Goal: Information Seeking & Learning: Learn about a topic

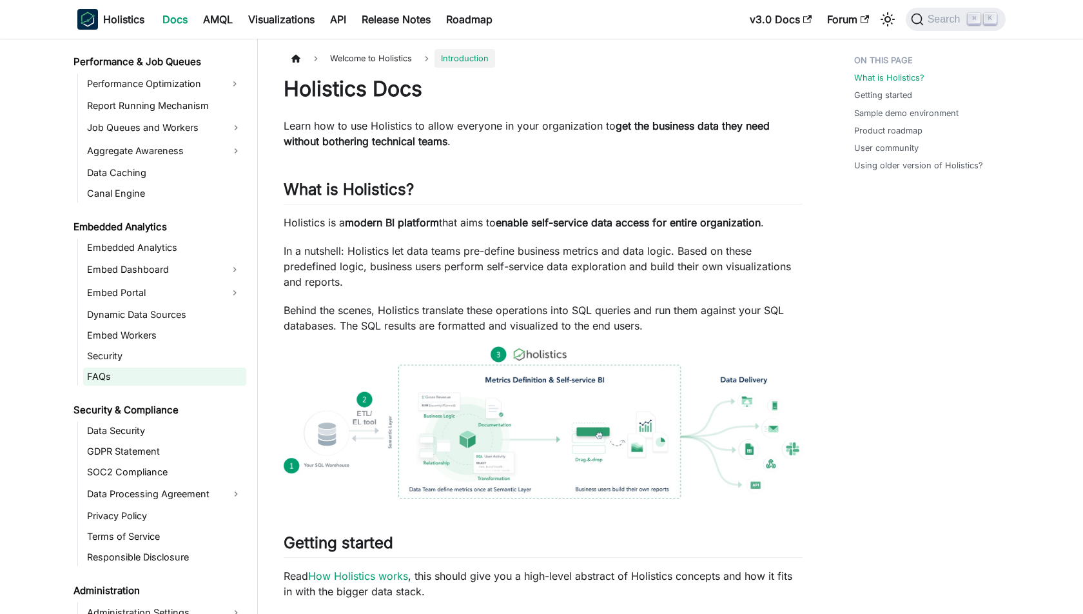
scroll to position [1106, 0]
click at [164, 294] on link "Embed Portal" at bounding box center [153, 292] width 140 height 21
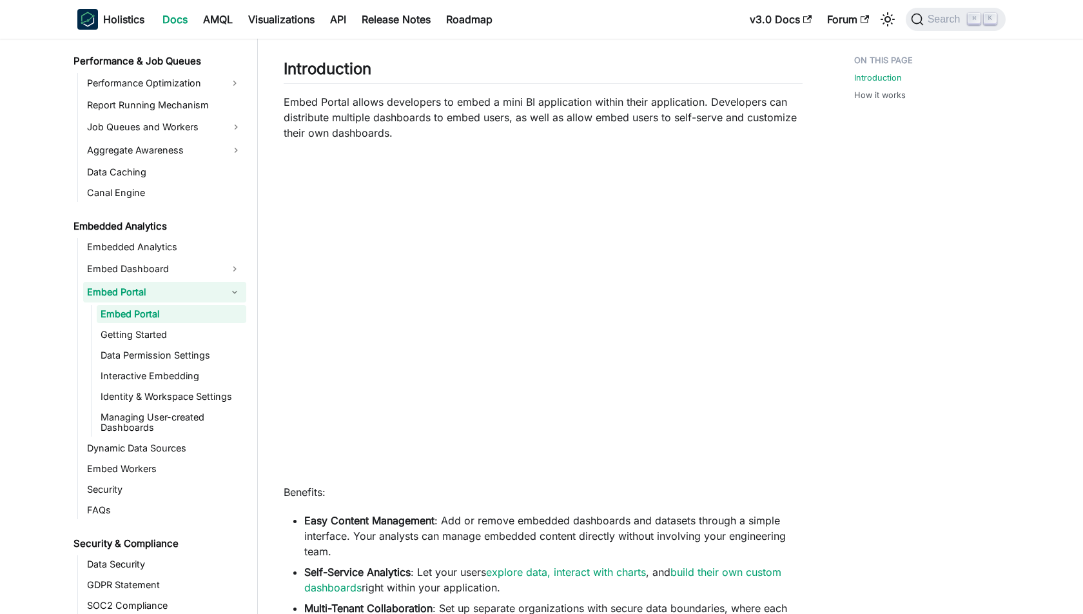
scroll to position [116, 0]
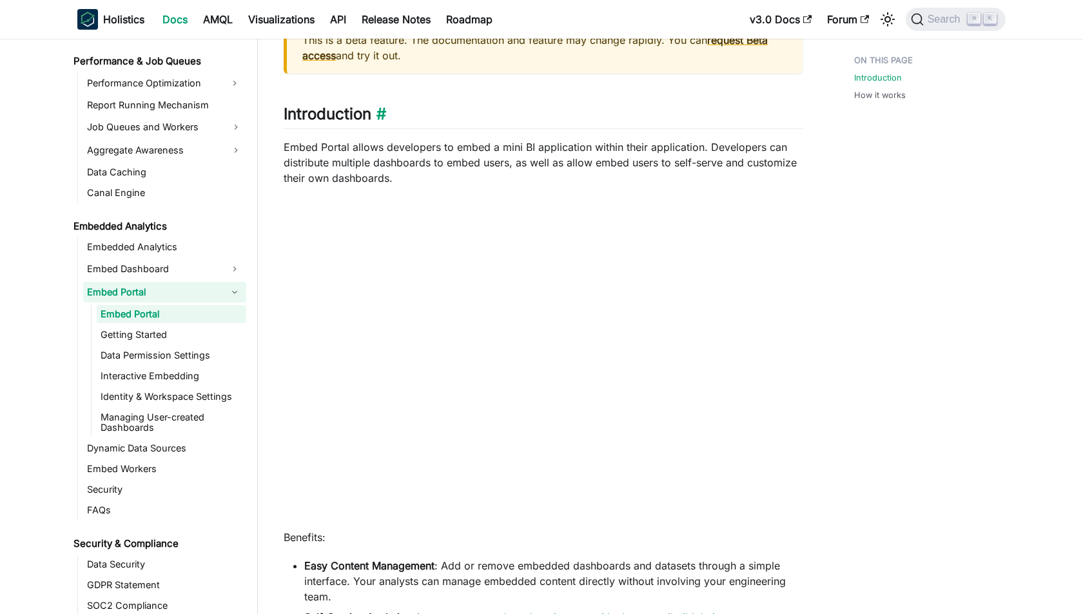
click at [520, 124] on h2 "Introduction ​" at bounding box center [543, 116] width 519 height 25
click at [515, 175] on p "Embed Portal allows developers to embed a mini BI application within their appl…" at bounding box center [543, 162] width 519 height 46
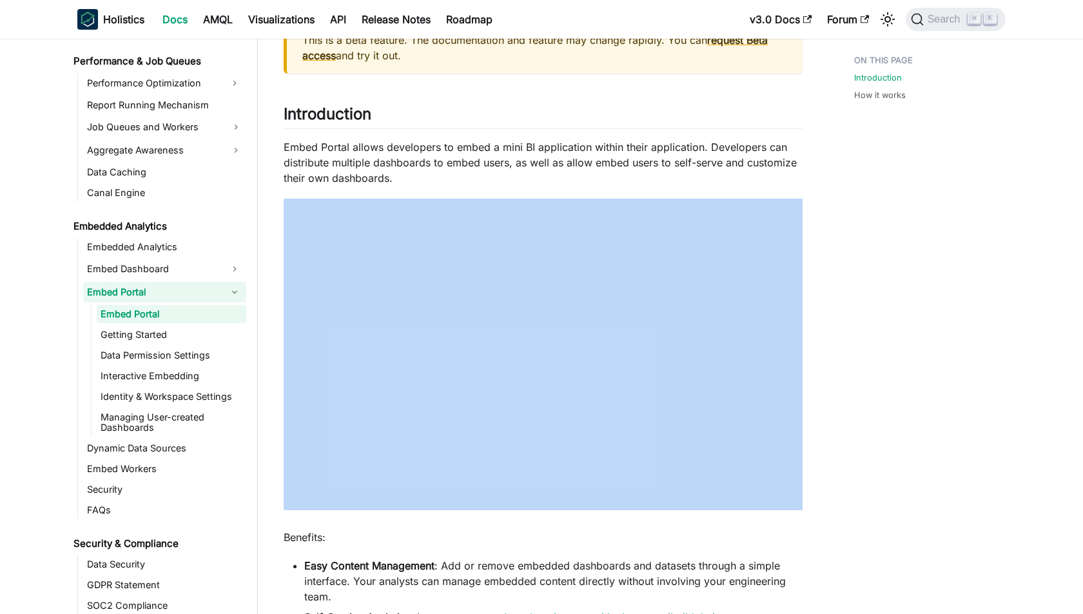
click at [515, 175] on p "Embed Portal allows developers to embed a mini BI application within their appl…" at bounding box center [543, 162] width 519 height 46
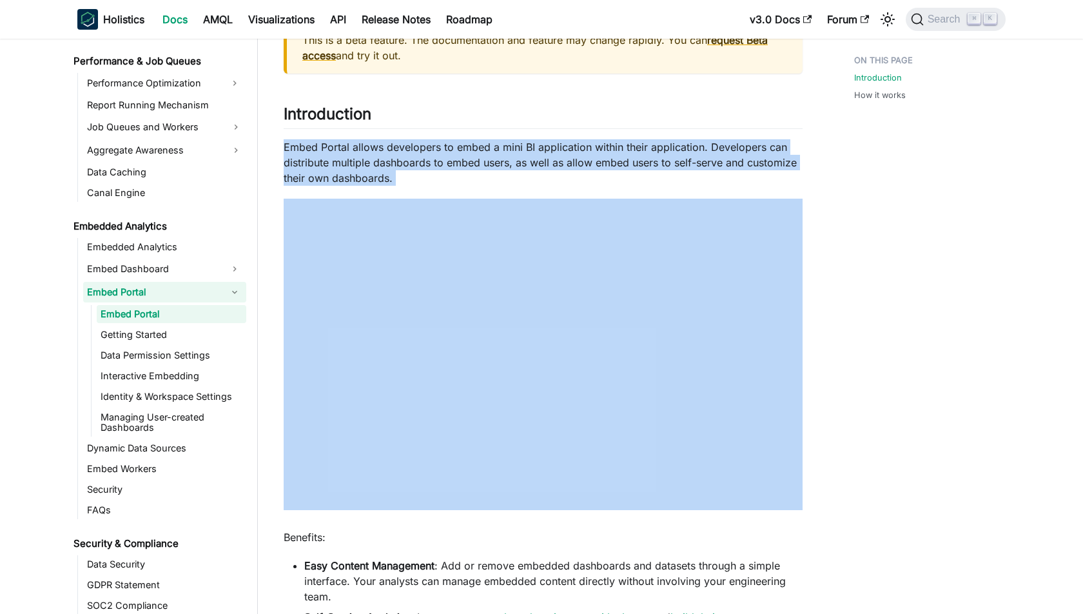
click at [515, 175] on p "Embed Portal allows developers to embed a mini BI application within their appl…" at bounding box center [543, 162] width 519 height 46
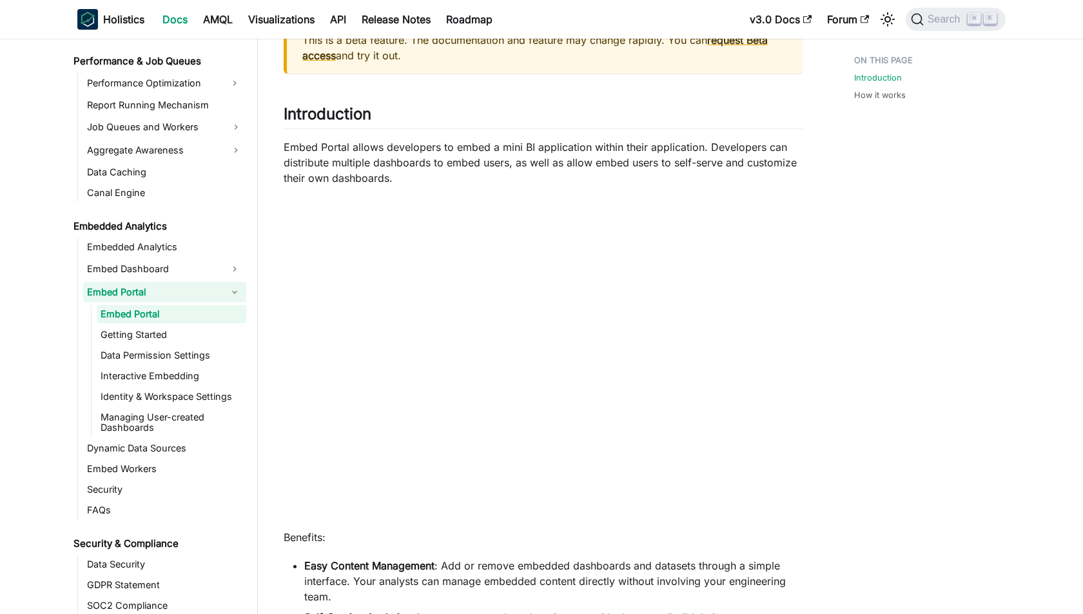
click at [508, 175] on p "Embed Portal allows developers to embed a mini BI application within their appl…" at bounding box center [543, 162] width 519 height 46
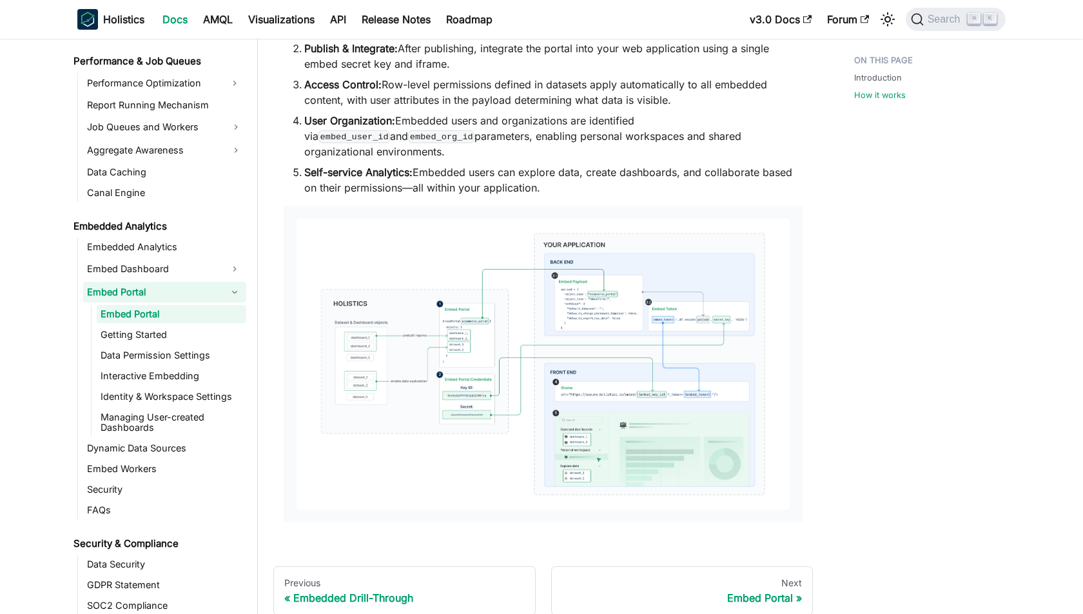
scroll to position [963, 0]
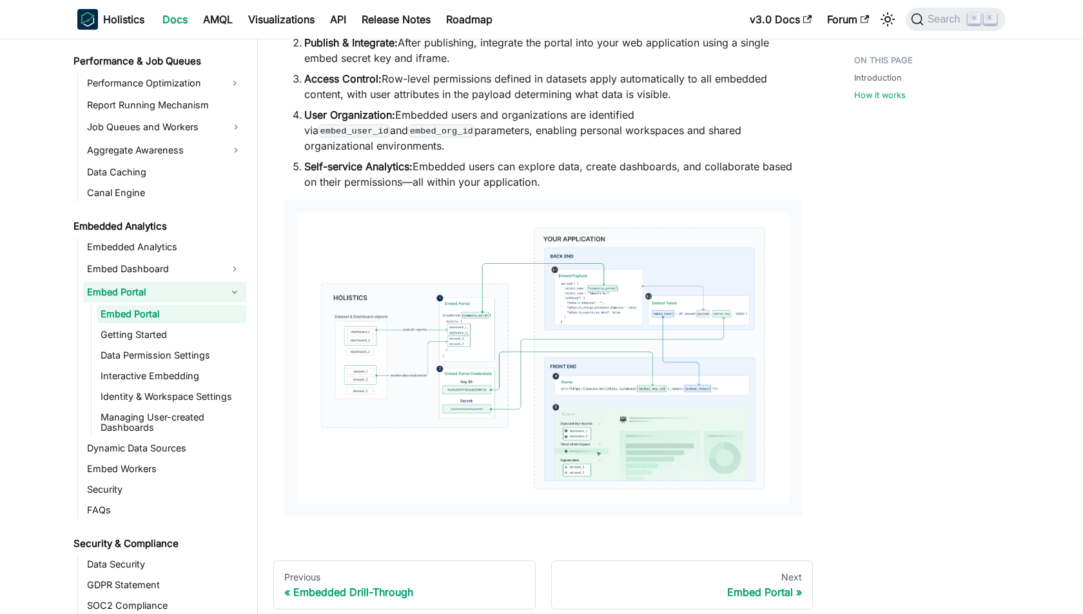
click at [519, 277] on img at bounding box center [543, 358] width 493 height 291
click at [507, 159] on li "Self-service Analytics: Embedded users can explore data, create dashboards, and…" at bounding box center [553, 174] width 498 height 31
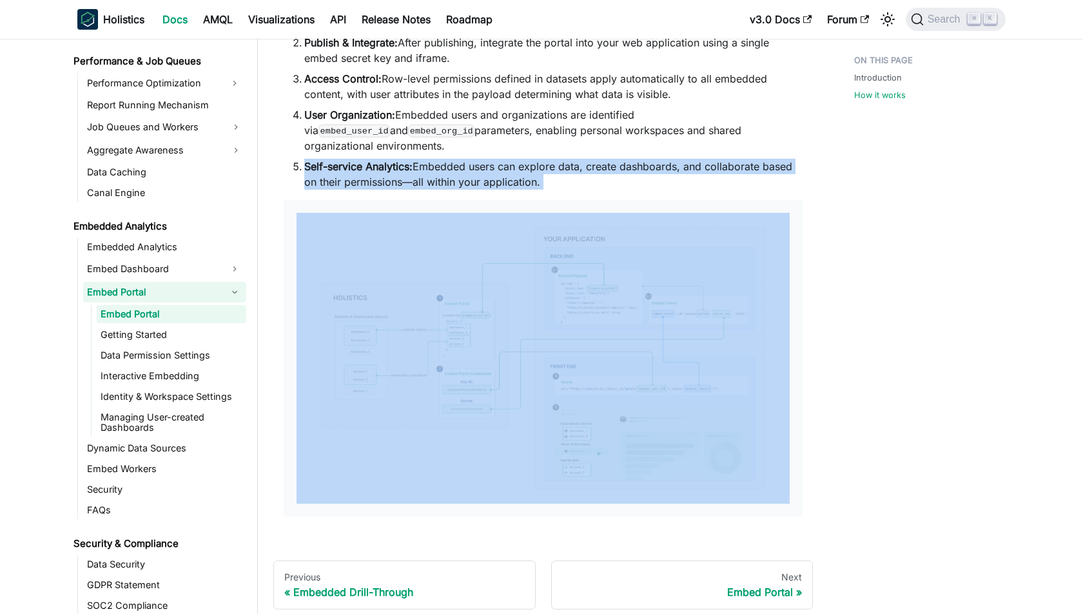
click at [507, 159] on li "Self-service Analytics: Embedded users can explore data, create dashboards, and…" at bounding box center [553, 174] width 498 height 31
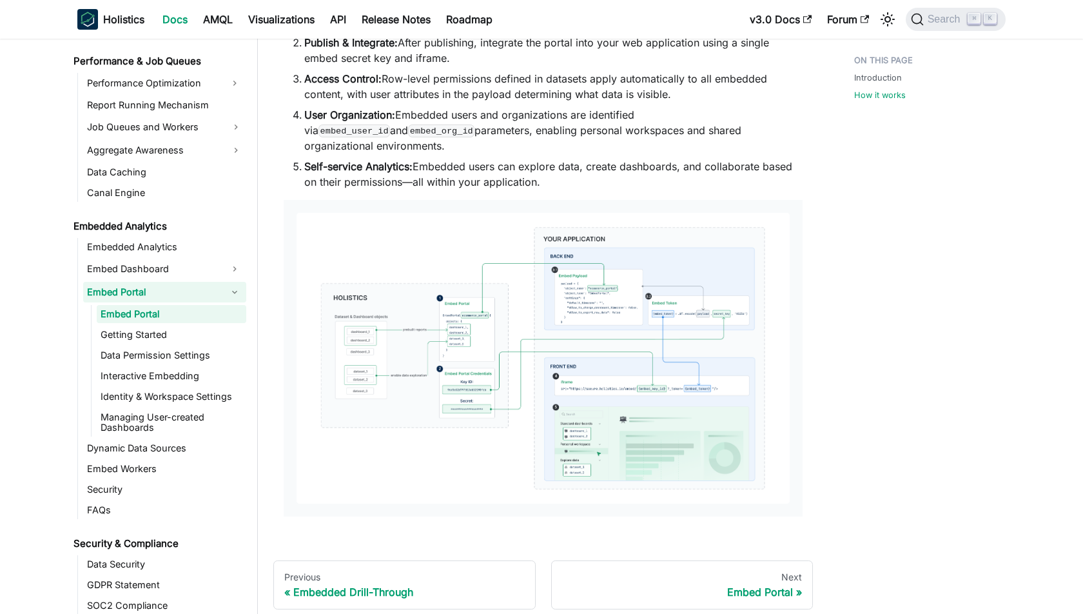
click at [486, 159] on li "Self-service Analytics: Embedded users can explore data, create dashboards, and…" at bounding box center [553, 174] width 498 height 31
click at [486, 350] on img at bounding box center [543, 358] width 493 height 291
click at [200, 331] on link "Getting Started" at bounding box center [172, 335] width 150 height 18
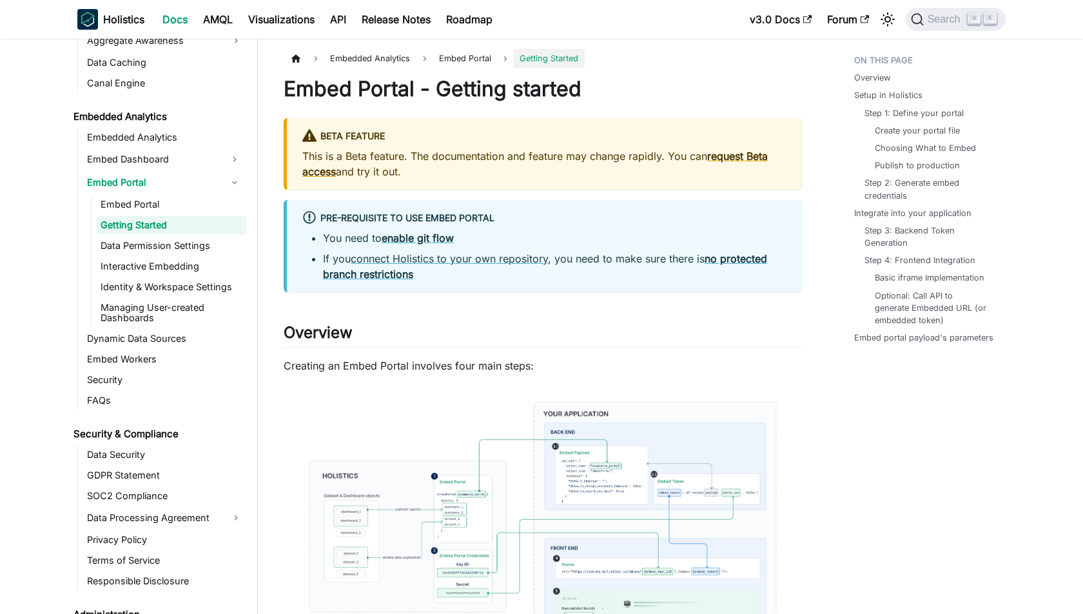
scroll to position [1278, 0]
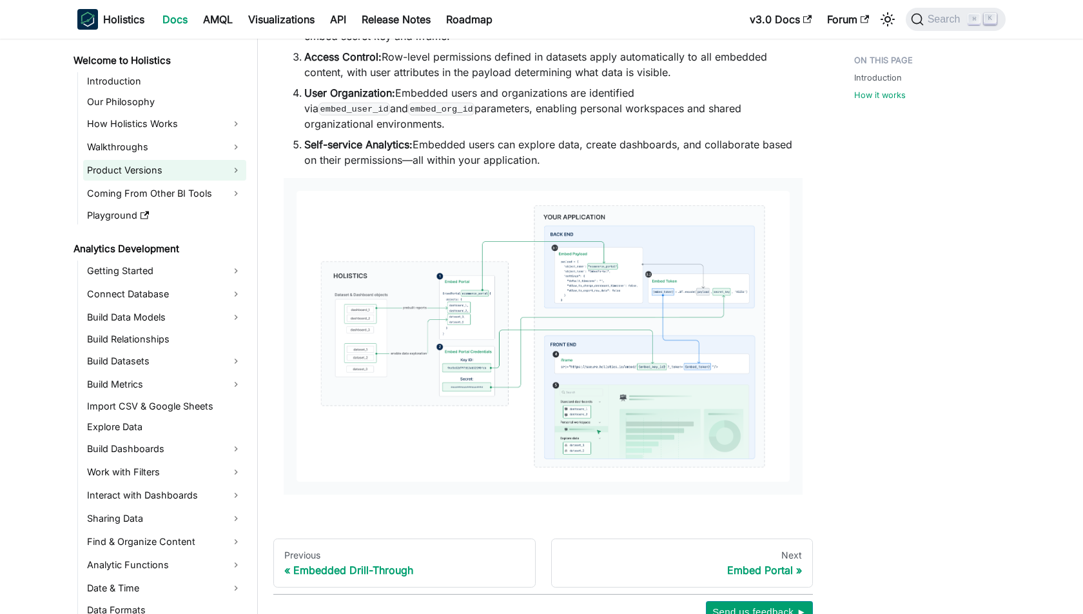
click at [201, 166] on link "Product Versions" at bounding box center [164, 170] width 163 height 21
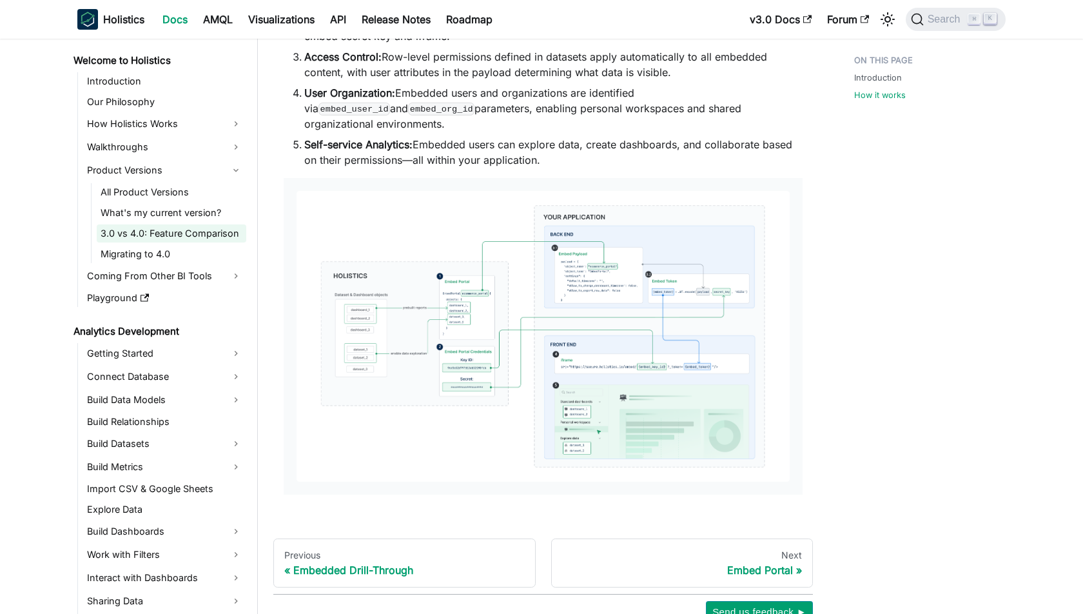
click at [182, 238] on link "3.0 vs 4.0: Feature Comparison" at bounding box center [172, 233] width 150 height 18
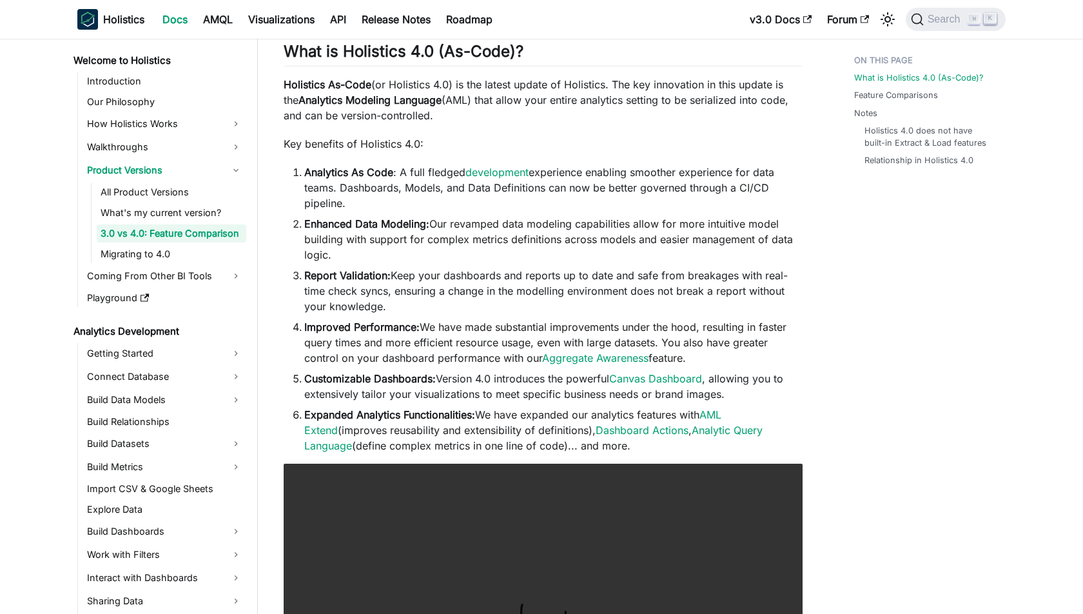
scroll to position [95, 0]
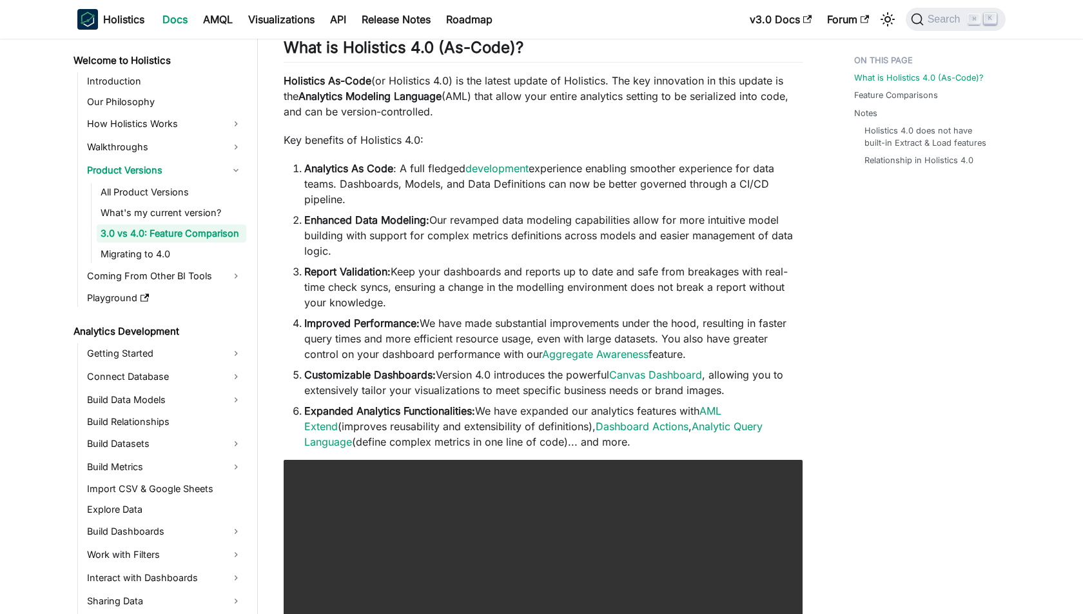
click at [433, 283] on li "Report Validation: Keep your dashboards and reports up to date and safe from br…" at bounding box center [553, 287] width 498 height 46
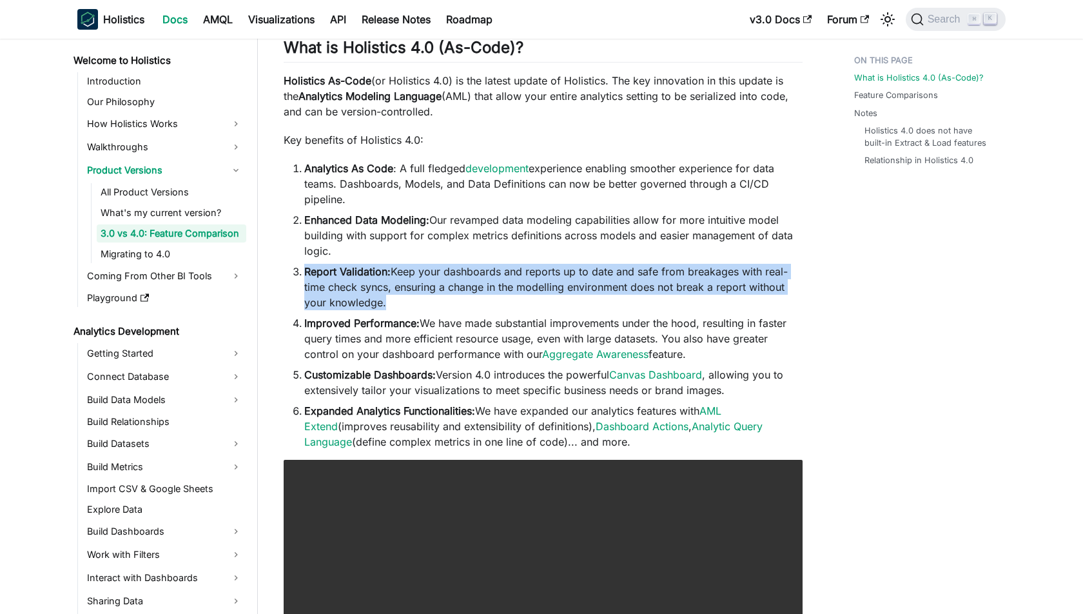
click at [433, 283] on li "Report Validation: Keep your dashboards and reports up to date and safe from br…" at bounding box center [553, 287] width 498 height 46
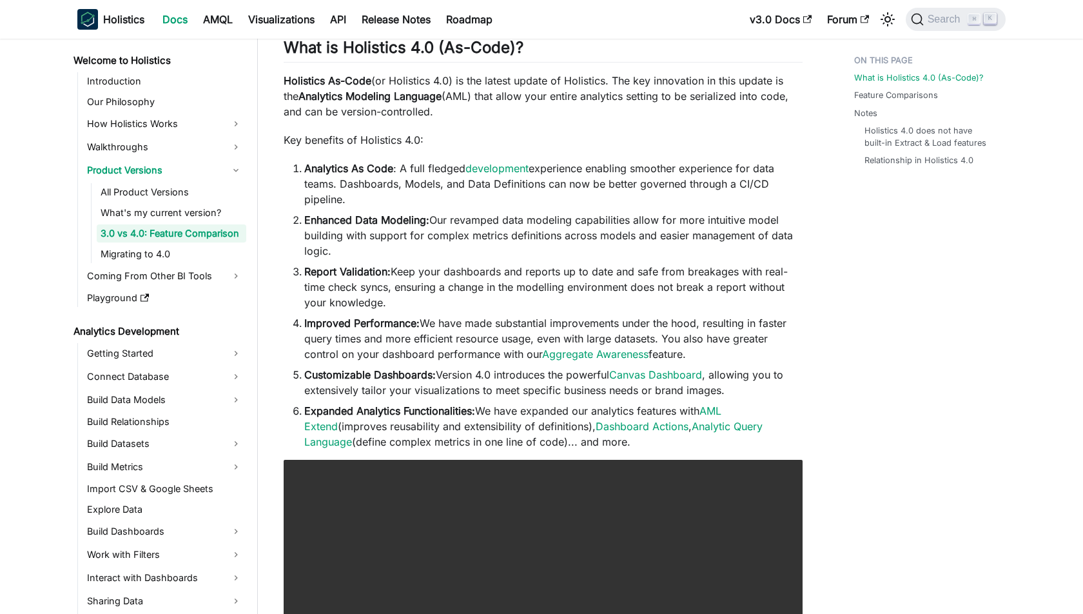
click at [426, 283] on li "Report Validation: Keep your dashboards and reports up to date and safe from br…" at bounding box center [553, 287] width 498 height 46
click at [430, 419] on li "Expanded Analytics Functionalities: We have expanded our analytics features wit…" at bounding box center [553, 426] width 498 height 46
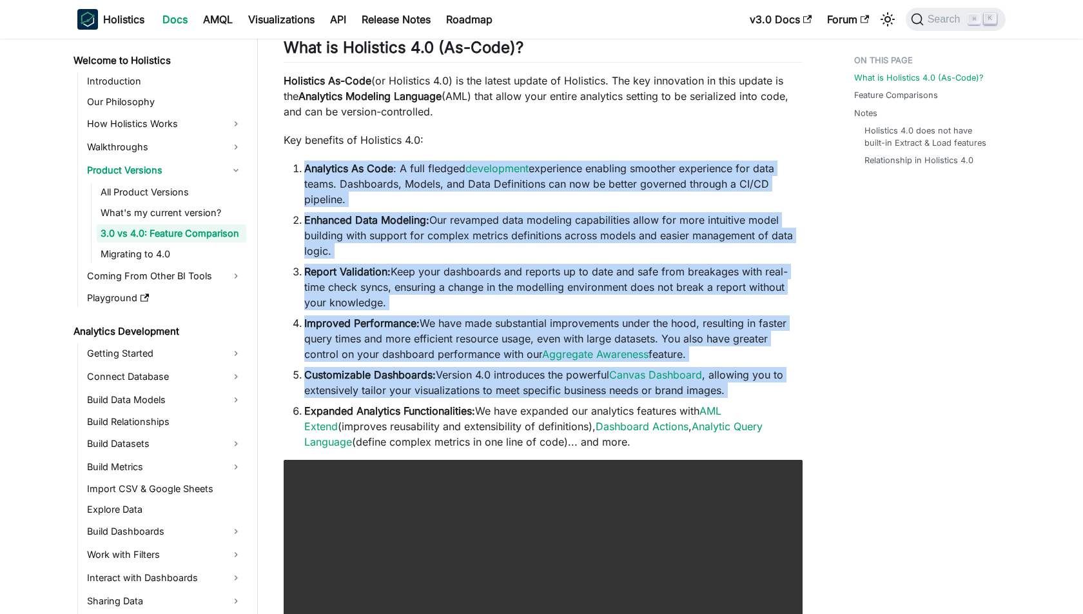
click at [418, 400] on ol "Analytics As Code : A full fledged development experience enabling smoother exp…" at bounding box center [543, 305] width 519 height 289
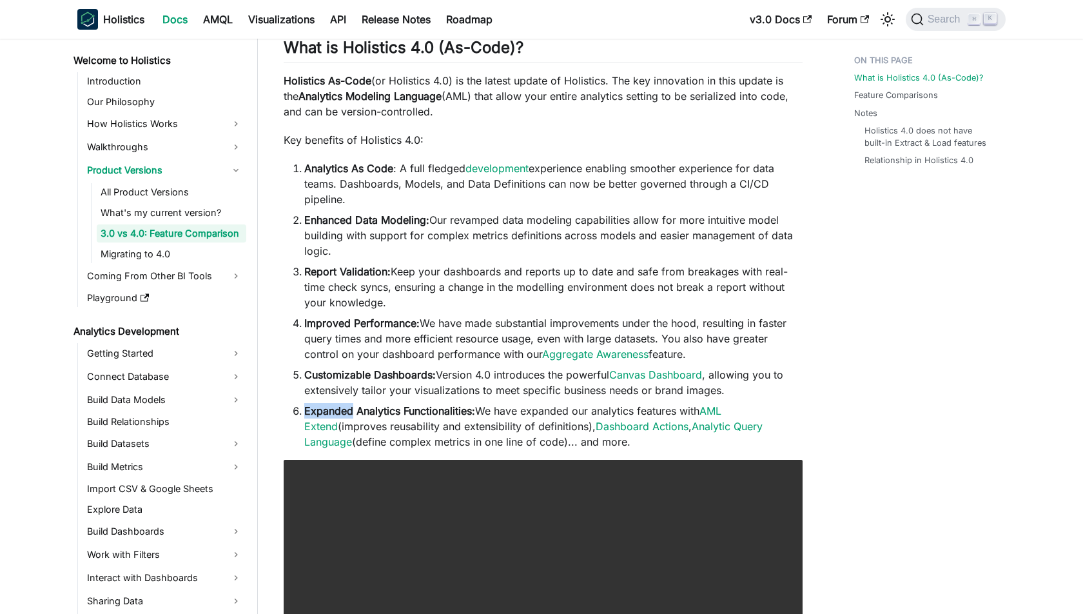
click at [418, 400] on ol "Analytics As Code : A full fledged development experience enabling smoother exp…" at bounding box center [543, 305] width 519 height 289
click at [418, 383] on li "Customizable Dashboards: Version 4.0 introduces the powerful Canvas Dashboard ,…" at bounding box center [553, 382] width 498 height 31
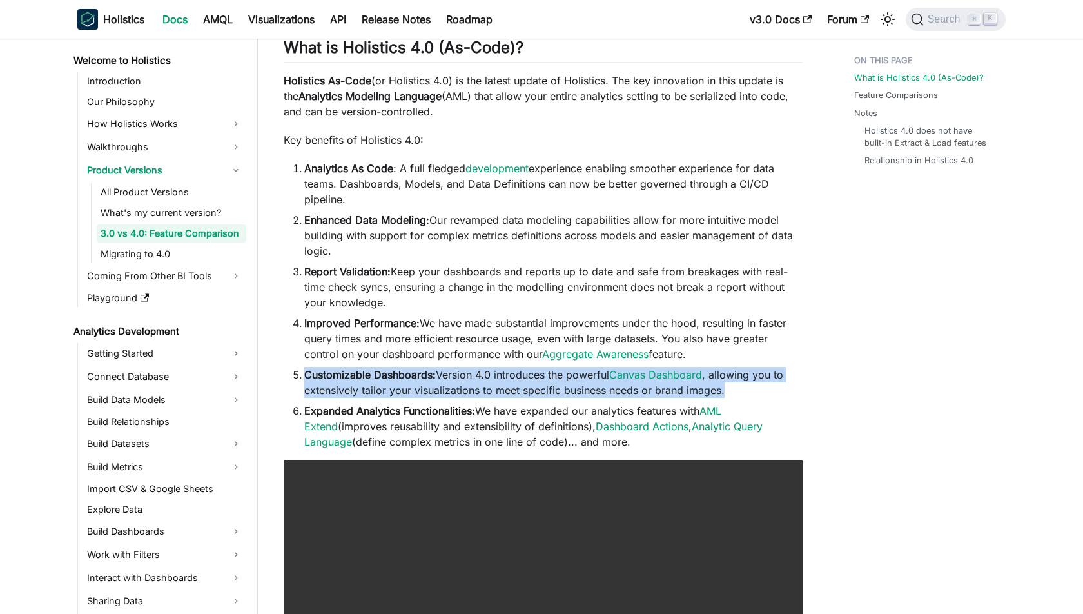
click at [418, 383] on li "Customizable Dashboards: Version 4.0 introduces the powerful Canvas Dashboard ,…" at bounding box center [553, 382] width 498 height 31
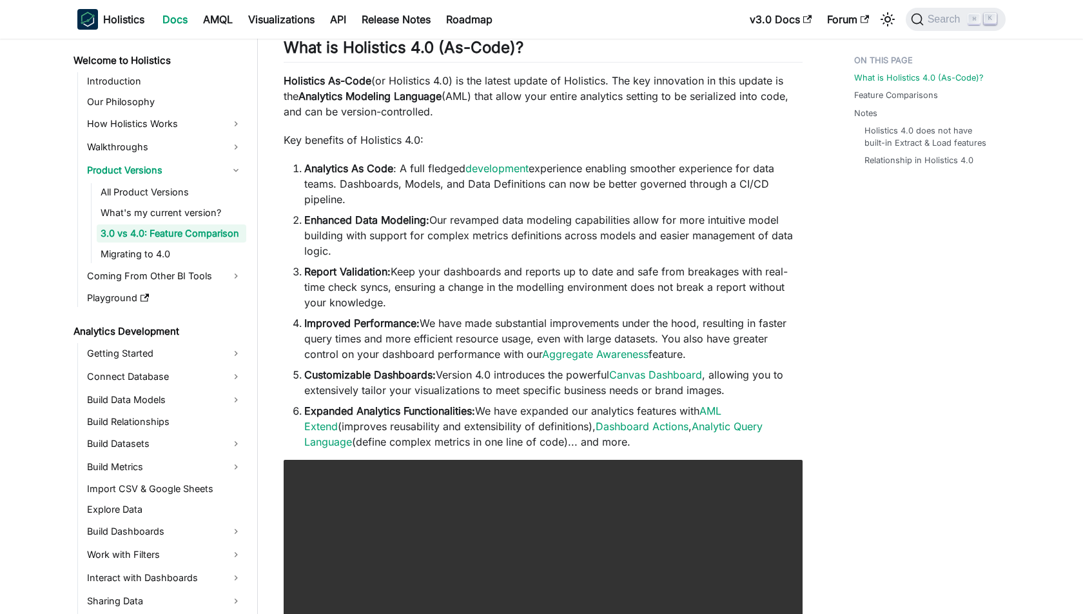
click at [413, 383] on li "Customizable Dashboards: Version 4.0 introduces the powerful Canvas Dashboard ,…" at bounding box center [553, 382] width 498 height 31
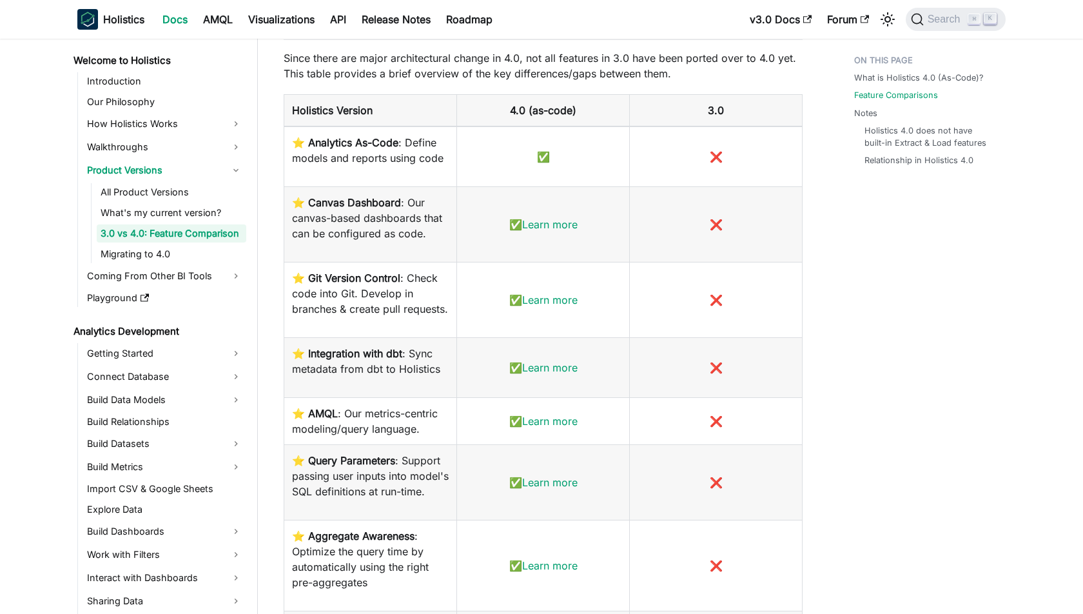
scroll to position [885, 0]
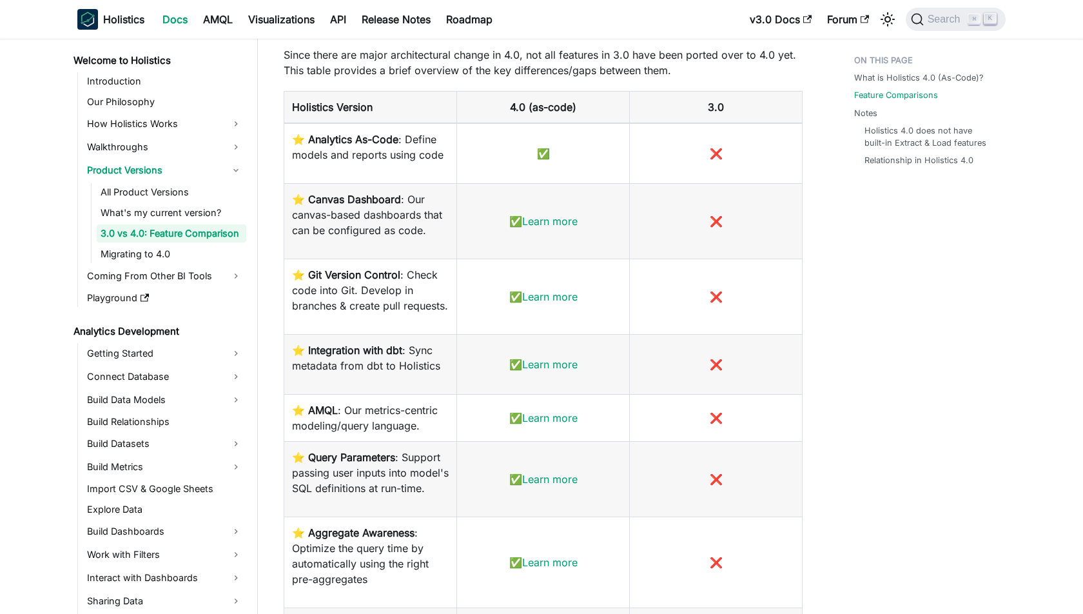
click at [472, 275] on td "✅ Learn more" at bounding box center [543, 296] width 173 height 75
